Goal: Check status: Check status

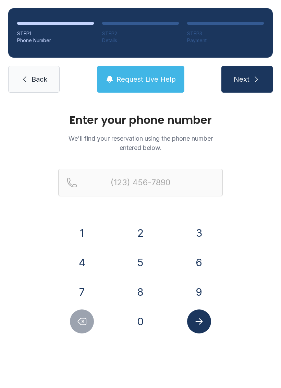
click at [141, 293] on button "8" at bounding box center [141, 292] width 24 height 24
click at [188, 236] on button "3" at bounding box center [199, 233] width 24 height 24
click at [191, 284] on button "9" at bounding box center [199, 292] width 24 height 24
click at [190, 282] on div "9" at bounding box center [199, 292] width 48 height 24
click at [147, 318] on button "0" at bounding box center [141, 322] width 24 height 24
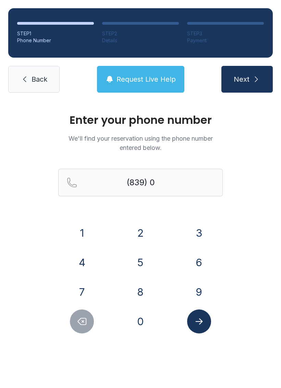
click at [147, 317] on button "0" at bounding box center [141, 322] width 24 height 24
click at [78, 322] on icon "Delete number" at bounding box center [82, 321] width 10 height 10
click at [195, 291] on button "9" at bounding box center [199, 292] width 24 height 24
click at [142, 318] on button "0" at bounding box center [141, 322] width 24 height 24
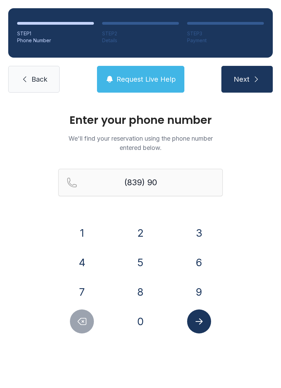
click at [141, 320] on button "0" at bounding box center [141, 322] width 24 height 24
click at [90, 220] on form "(839) 900- 1 2 3 4 5 6 7 8 9 0" at bounding box center [140, 251] width 165 height 165
click at [142, 322] on button "0" at bounding box center [141, 322] width 24 height 24
click at [87, 317] on icon "Delete number" at bounding box center [82, 321] width 10 height 10
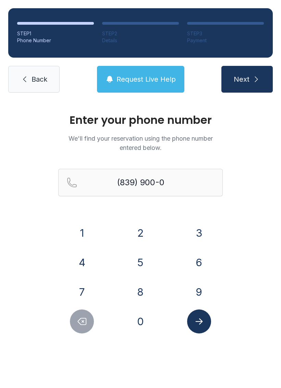
click at [87, 317] on icon "Delete number" at bounding box center [82, 321] width 10 height 10
click at [81, 225] on button "1" at bounding box center [82, 233] width 24 height 24
click at [136, 324] on button "0" at bounding box center [141, 322] width 24 height 24
click at [140, 323] on button "0" at bounding box center [141, 322] width 24 height 24
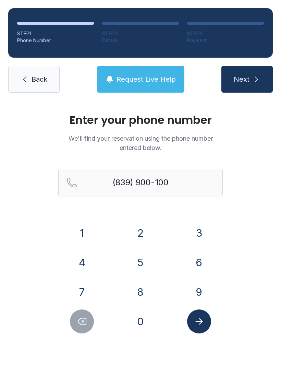
type input "[PHONE_NUMBER]"
click at [199, 322] on icon "Submit lookup form" at bounding box center [199, 321] width 7 height 6
